Goal: Transaction & Acquisition: Purchase product/service

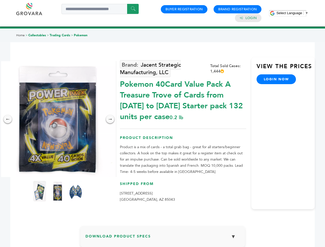
click at [293, 13] on span "Select Language" at bounding box center [290, 13] width 26 height 4
click at [58, 119] on img at bounding box center [58, 119] width 116 height 116
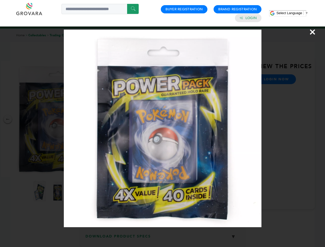
click at [8, 119] on div "×" at bounding box center [162, 123] width 325 height 247
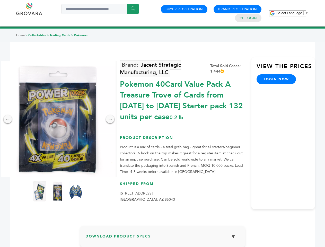
click at [110, 119] on div "→" at bounding box center [110, 119] width 8 height 8
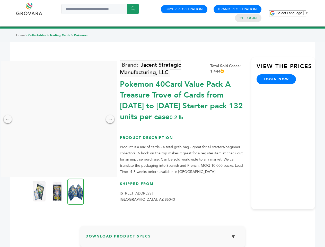
click at [40, 191] on img at bounding box center [39, 191] width 13 height 21
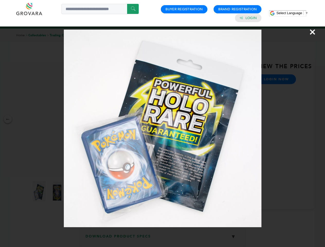
click at [58, 191] on div "×" at bounding box center [162, 123] width 325 height 247
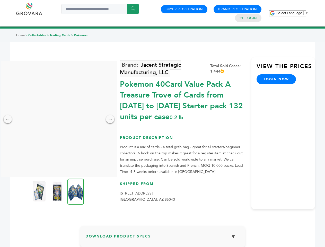
click at [76, 191] on img at bounding box center [76, 192] width 17 height 26
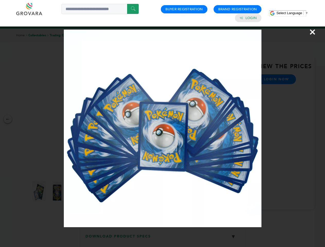
click at [163, 239] on div "×" at bounding box center [162, 123] width 325 height 247
